Goal: Information Seeking & Learning: Understand process/instructions

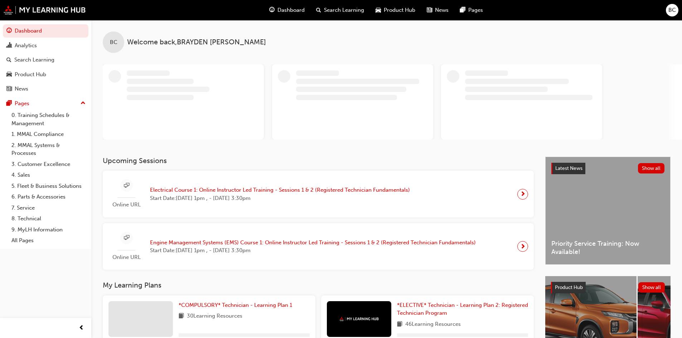
click at [206, 185] on div "Online URL Electrical Course 1: Online Instructor Led Training - Sessions 1 & 2…" at bounding box center [261, 194] width 307 height 30
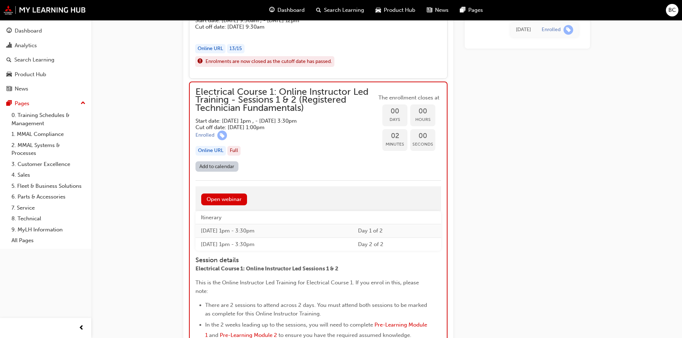
scroll to position [691, 0]
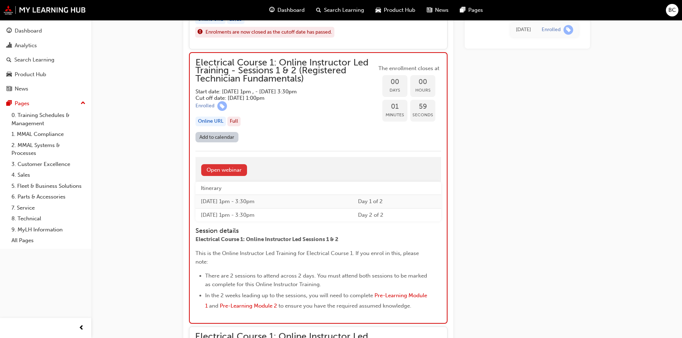
click at [233, 167] on link "Open webinar" at bounding box center [224, 170] width 46 height 12
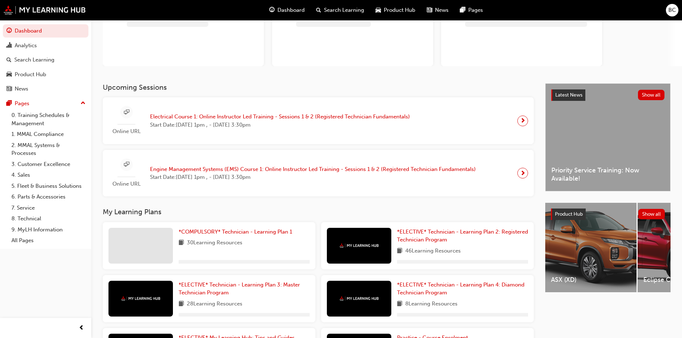
scroll to position [146, 0]
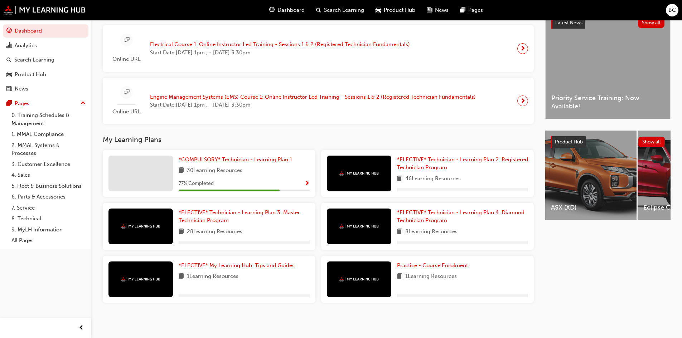
click at [251, 159] on span "*COMPULSORY* Technician - Learning Plan 1" at bounding box center [235, 159] width 113 height 6
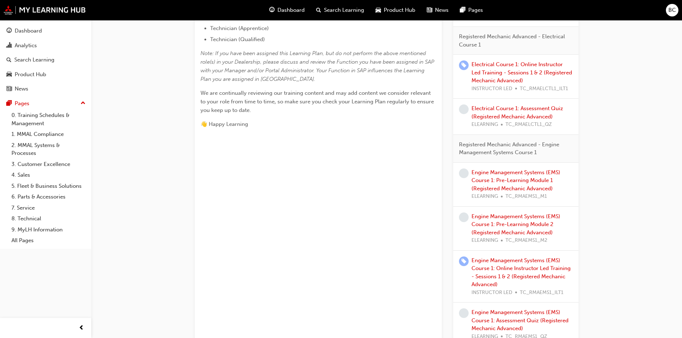
scroll to position [425, 0]
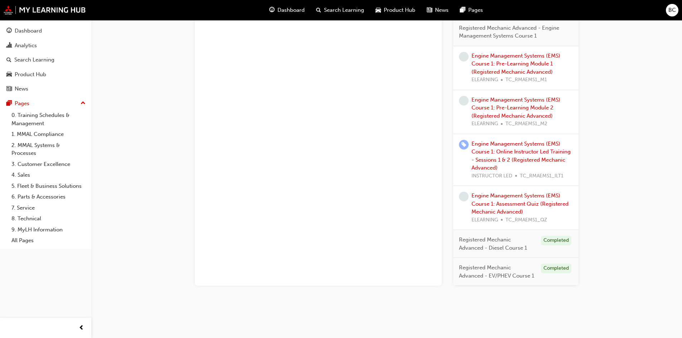
click at [491, 244] on span "Registered Mechanic Advanced - Diesel Course 1" at bounding box center [497, 244] width 76 height 16
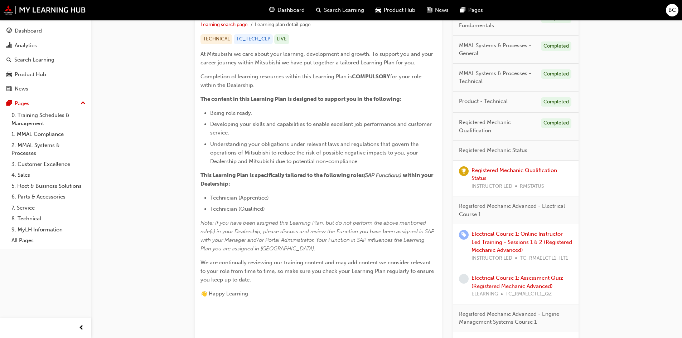
scroll to position [0, 0]
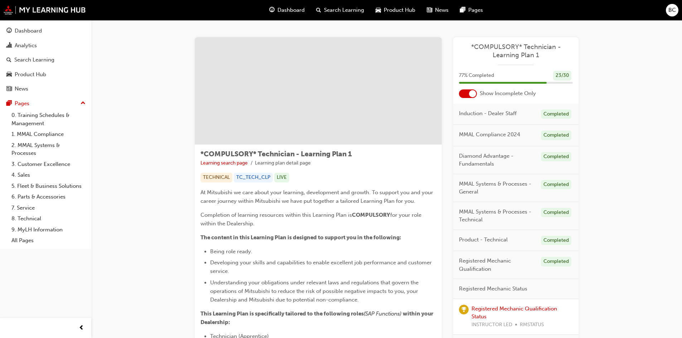
click at [472, 93] on div at bounding box center [472, 93] width 7 height 7
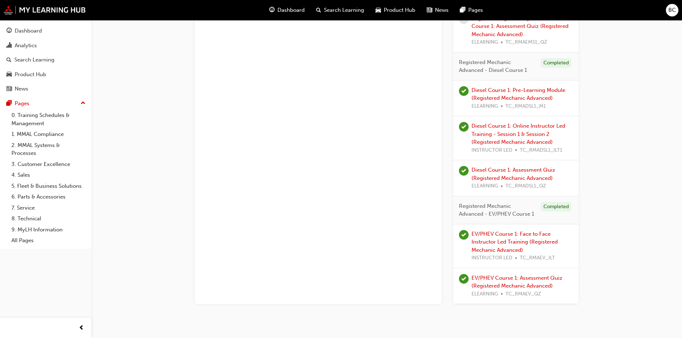
scroll to position [1224, 0]
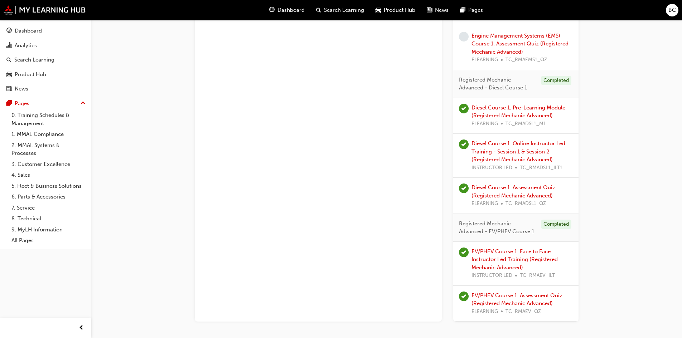
click at [520, 147] on div "Diesel Course 1: Online Instructor Led Training - Session 1 & Session 2 (Regist…" at bounding box center [521, 156] width 101 height 32
click at [521, 152] on link "Diesel Course 1: Online Instructor Led Training - Session 1 & Session 2 (Regist…" at bounding box center [518, 151] width 94 height 23
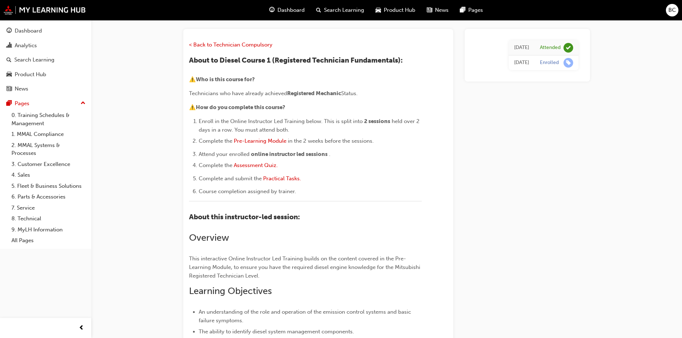
scroll to position [45, 0]
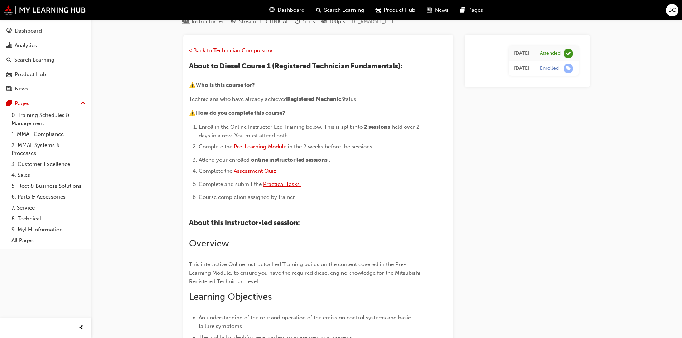
click at [277, 185] on span "Practical Tasks." at bounding box center [282, 184] width 38 height 6
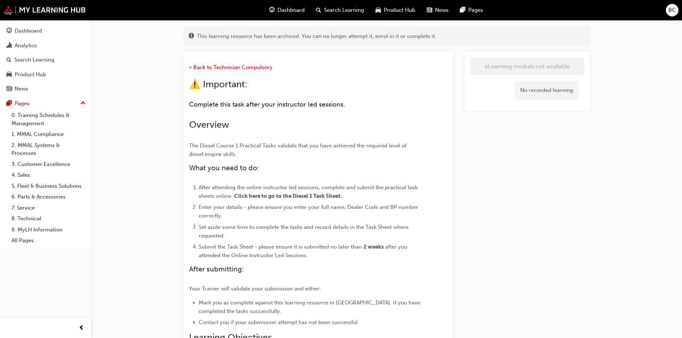
scroll to position [72, 0]
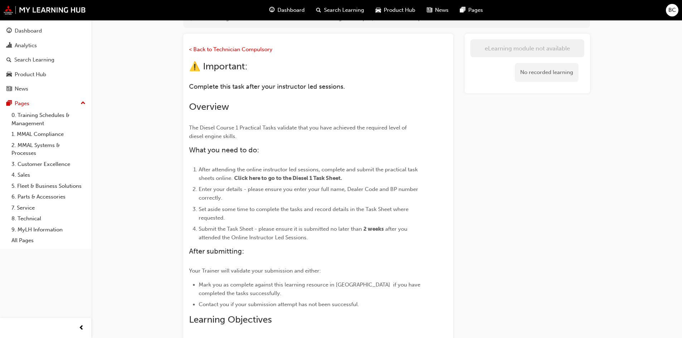
click at [286, 178] on span "Click here to go to the Diesel 1 Task Sheet." at bounding box center [288, 178] width 108 height 6
click at [312, 176] on span "Click here to go to the Diesel 1 Task Sheet." at bounding box center [288, 178] width 108 height 6
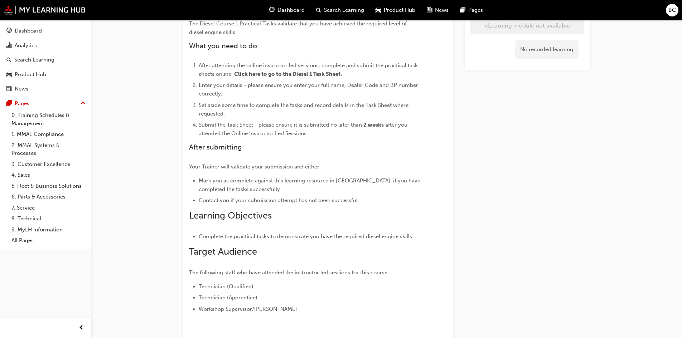
scroll to position [179, 0]
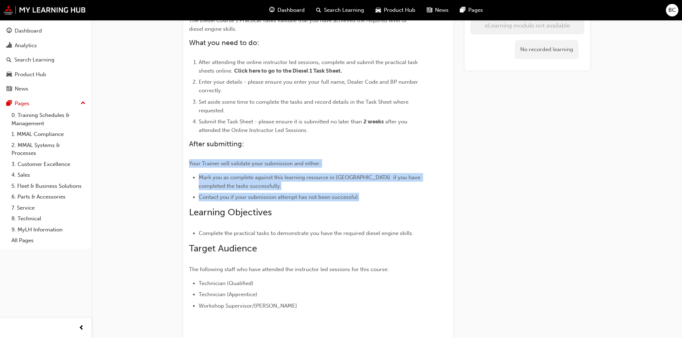
drag, startPoint x: 189, startPoint y: 166, endPoint x: 380, endPoint y: 198, distance: 194.0
click at [378, 197] on div "< Back to Technician Compulsory ⚠️ Important: Complete this task after your ins…" at bounding box center [305, 124] width 233 height 373
click at [382, 198] on li "Contact you if your submission attempt has not been successful." at bounding box center [310, 197] width 223 height 9
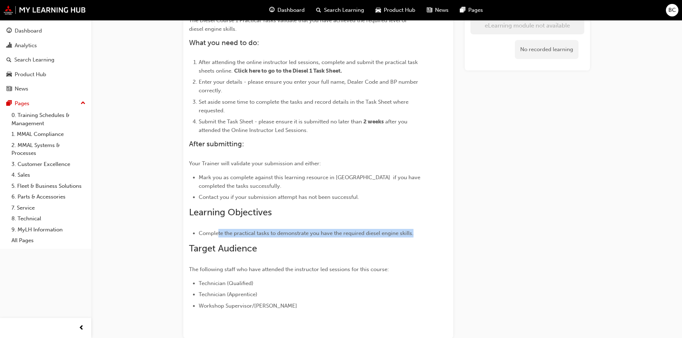
drag, startPoint x: 277, startPoint y: 225, endPoint x: 428, endPoint y: 219, distance: 151.2
click at [428, 219] on div "< Back to Technician Compulsory ⚠️ Important: Complete this task after your ins…" at bounding box center [318, 121] width 258 height 378
click at [404, 218] on h2 "Learning Objectives" at bounding box center [305, 212] width 233 height 11
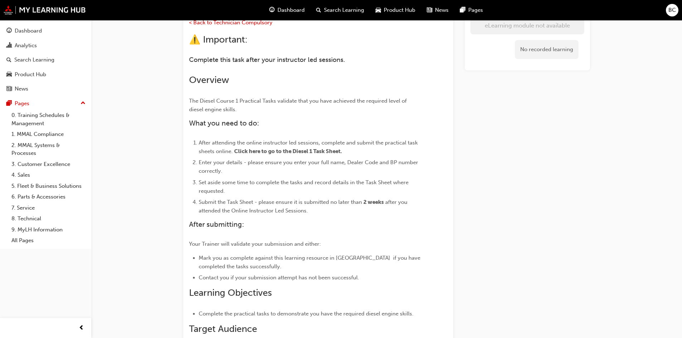
scroll to position [0, 0]
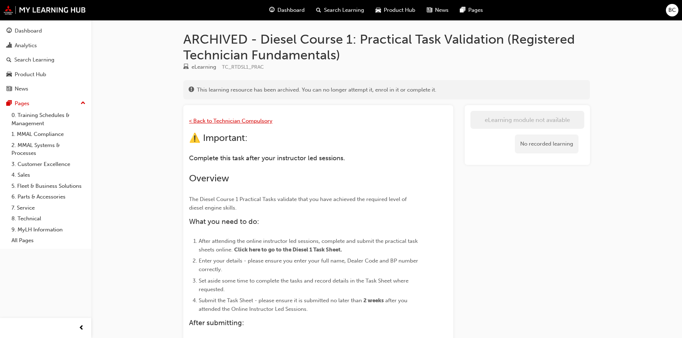
click at [236, 119] on span "< Back to Technician Compulsory" at bounding box center [230, 121] width 83 height 6
